Goal: Ask a question

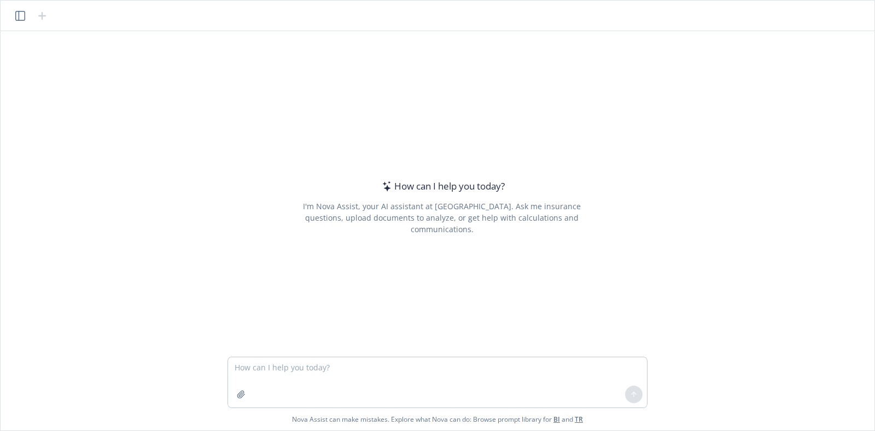
click at [329, 368] on textarea at bounding box center [437, 382] width 419 height 50
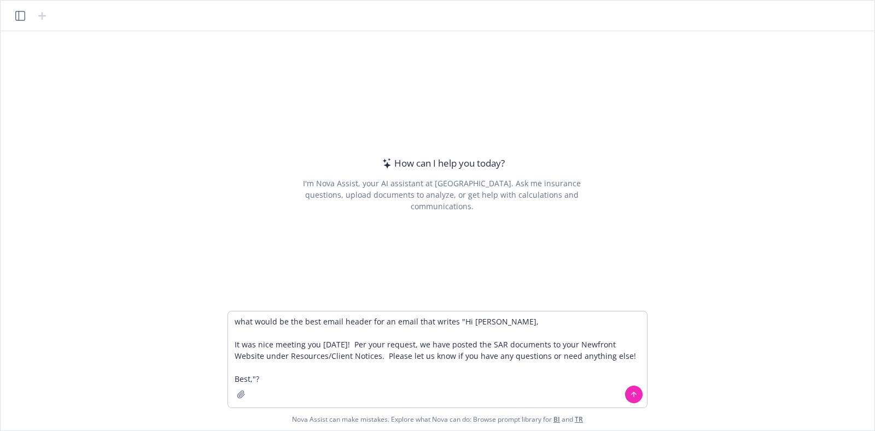
type textarea "what would be the best email header for an email that writes "Hi [PERSON_NAME],…"
click at [635, 396] on icon at bounding box center [634, 395] width 8 height 8
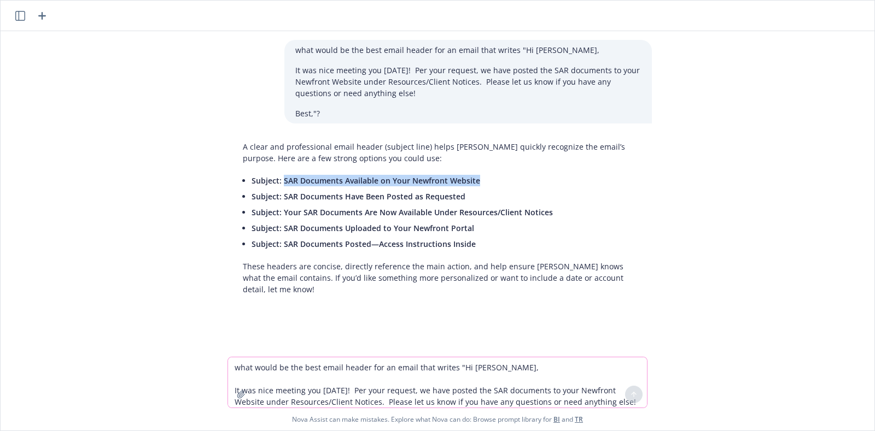
drag, startPoint x: 278, startPoint y: 181, endPoint x: 478, endPoint y: 184, distance: 200.6
click at [478, 184] on li "Subject: SAR Documents Available on Your Newfront Website" at bounding box center [445, 181] width 389 height 16
copy span "SAR Documents Available on Your Newfront Website"
click at [720, 186] on div "what would be the best email header for an email that writes "Hi [PERSON_NAME],…" at bounding box center [437, 194] width 865 height 326
